Goal: Find specific page/section: Find specific page/section

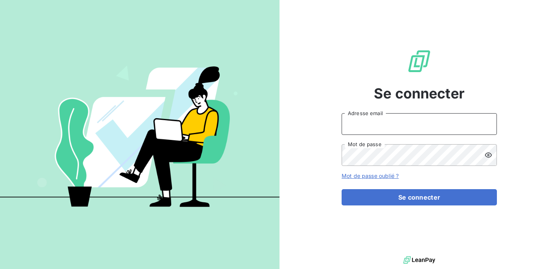
type input "[EMAIL_ADDRESS][DOMAIN_NAME]"
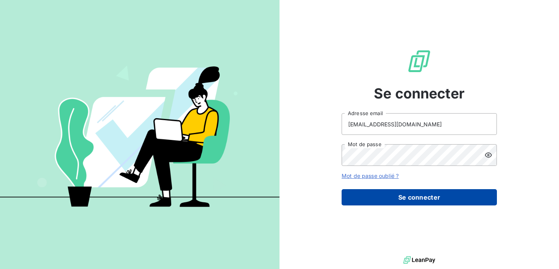
click at [403, 193] on button "Se connecter" at bounding box center [419, 197] width 155 height 16
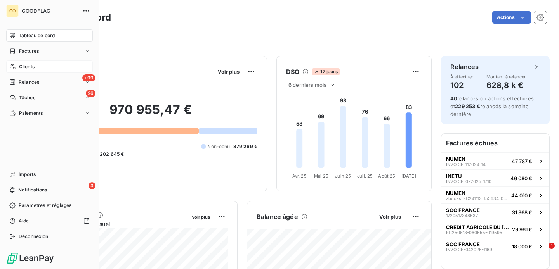
click at [30, 66] on span "Clients" at bounding box center [27, 66] width 16 height 7
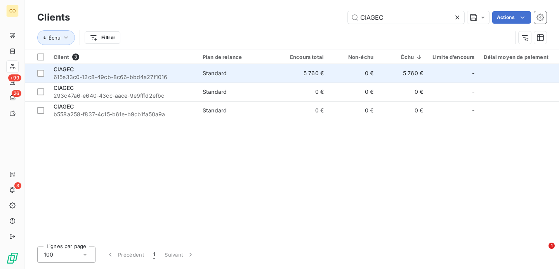
type input "CIAGEC"
click at [184, 73] on span "615e33c0-12c8-49cb-8c66-bbd4a27f1016" at bounding box center [124, 77] width 140 height 8
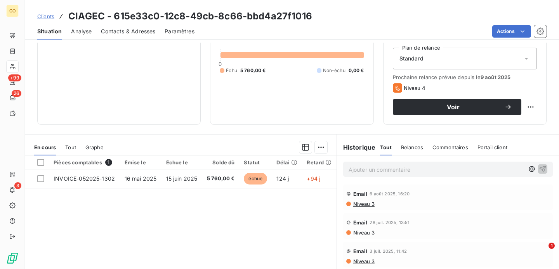
scroll to position [85, 0]
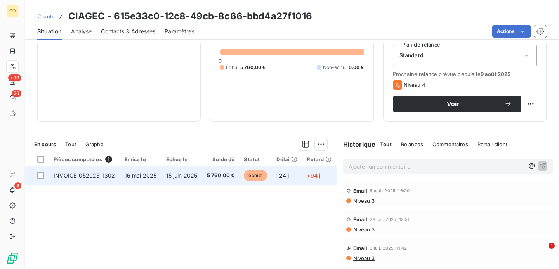
click at [163, 181] on td "15 juin 2025" at bounding box center [182, 176] width 41 height 19
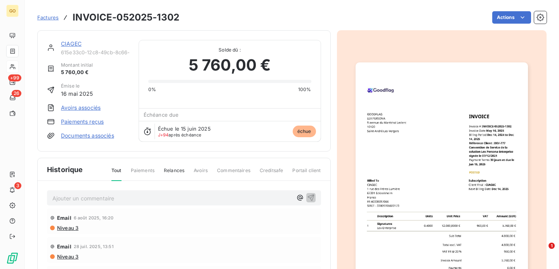
click at [148, 198] on p "Ajouter un commentaire ﻿" at bounding box center [172, 199] width 240 height 10
click at [313, 195] on icon "button" at bounding box center [310, 198] width 7 height 7
